Goal: Task Accomplishment & Management: Manage account settings

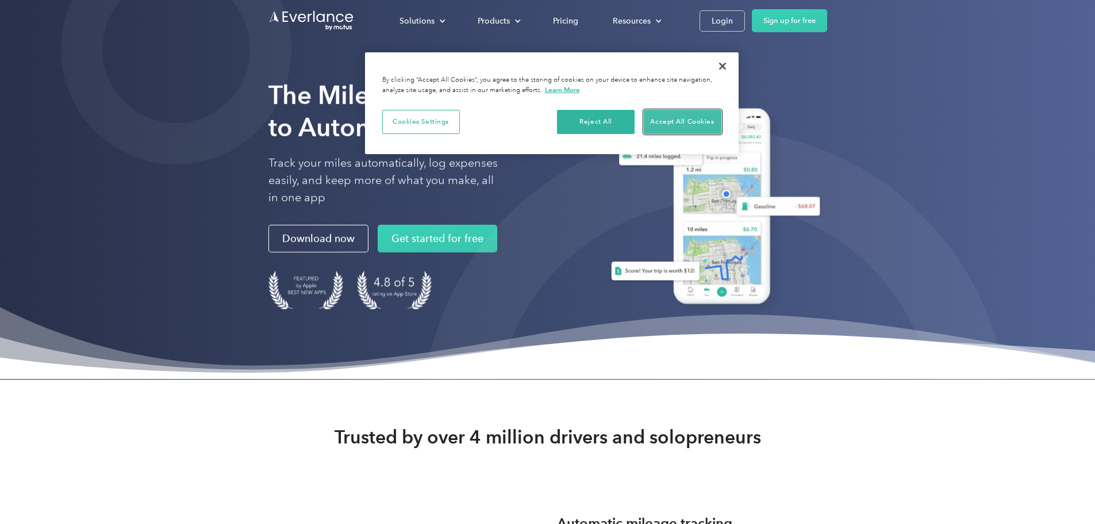
click at [675, 121] on button "Accept All Cookies" at bounding box center [683, 122] width 78 height 24
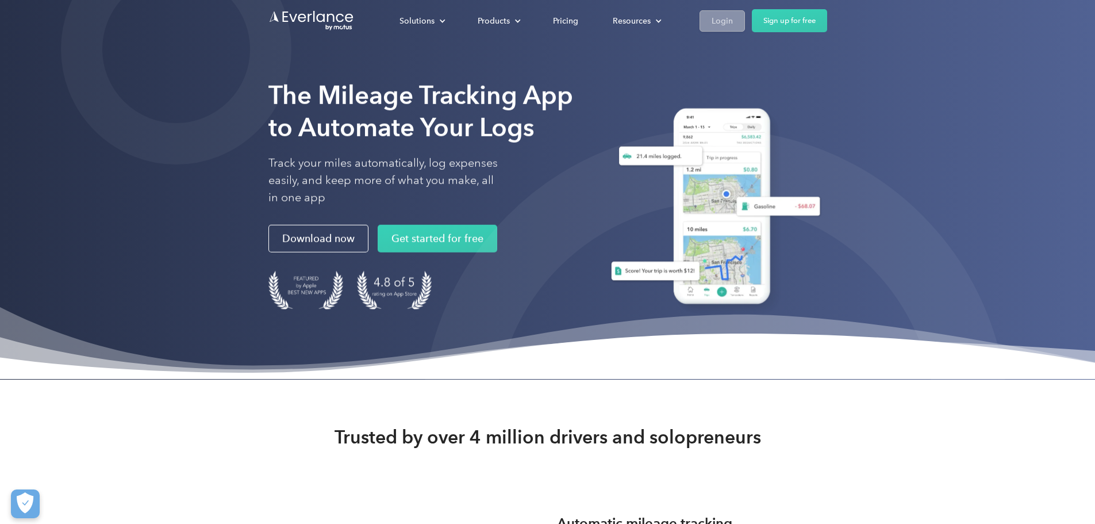
click at [733, 21] on div "Login" at bounding box center [722, 21] width 21 height 14
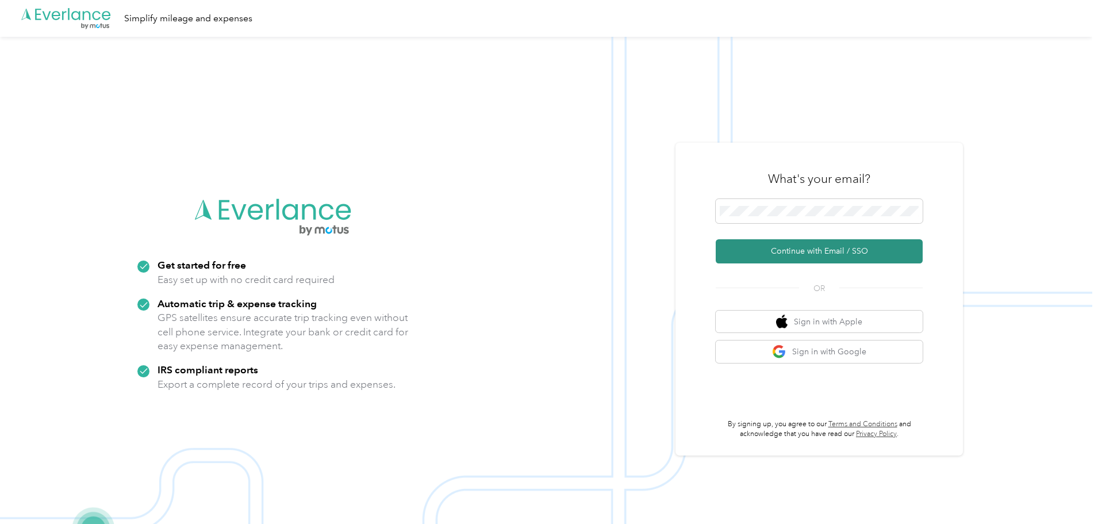
click at [805, 247] on button "Continue with Email / SSO" at bounding box center [819, 251] width 207 height 24
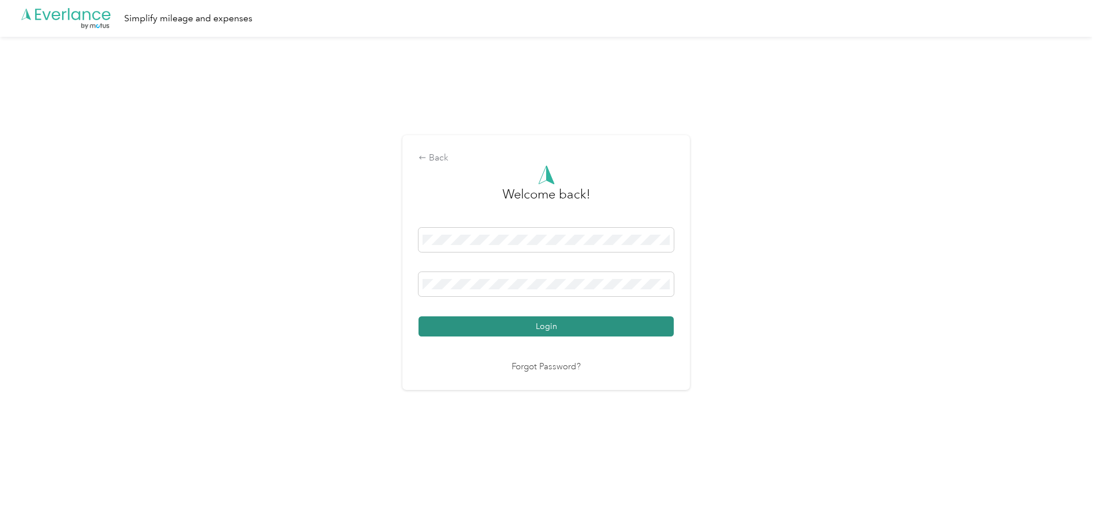
click at [565, 323] on button "Login" at bounding box center [545, 326] width 255 height 20
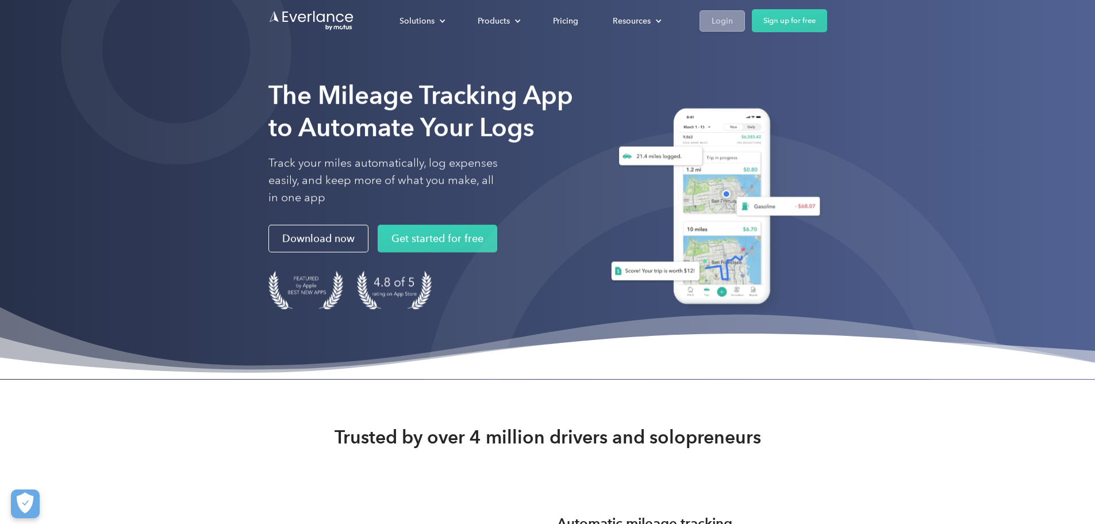
click at [745, 19] on link "Login" at bounding box center [722, 20] width 45 height 21
